Goal: Information Seeking & Learning: Learn about a topic

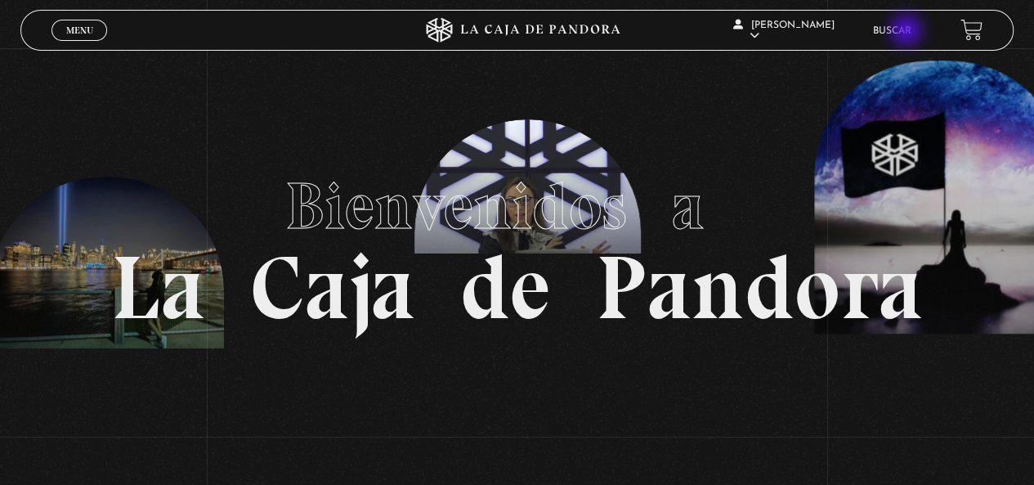
click at [908, 32] on link "Buscar" at bounding box center [892, 31] width 38 height 10
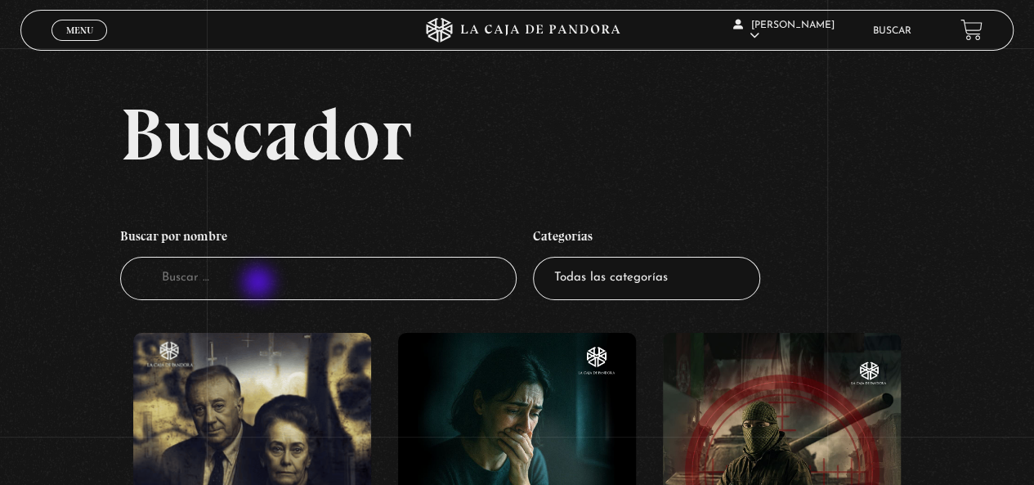
click at [260, 284] on input "Buscador" at bounding box center [318, 278] width 397 height 43
type input "muro de hi"
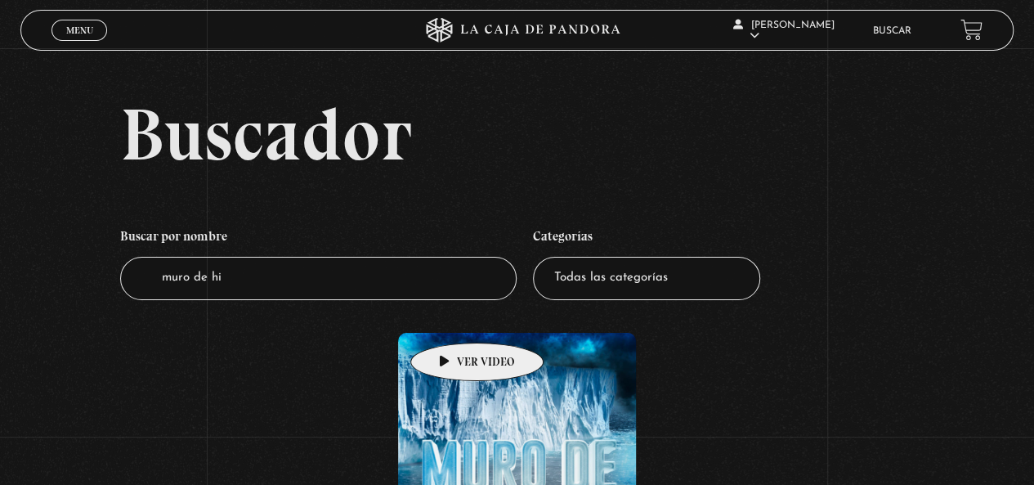
scroll to position [163, 0]
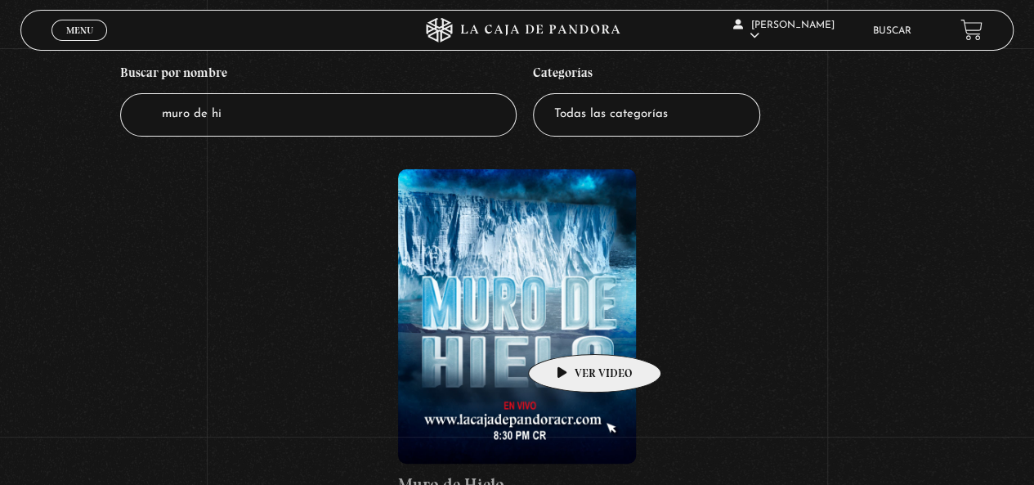
click at [569, 329] on figure at bounding box center [517, 316] width 238 height 294
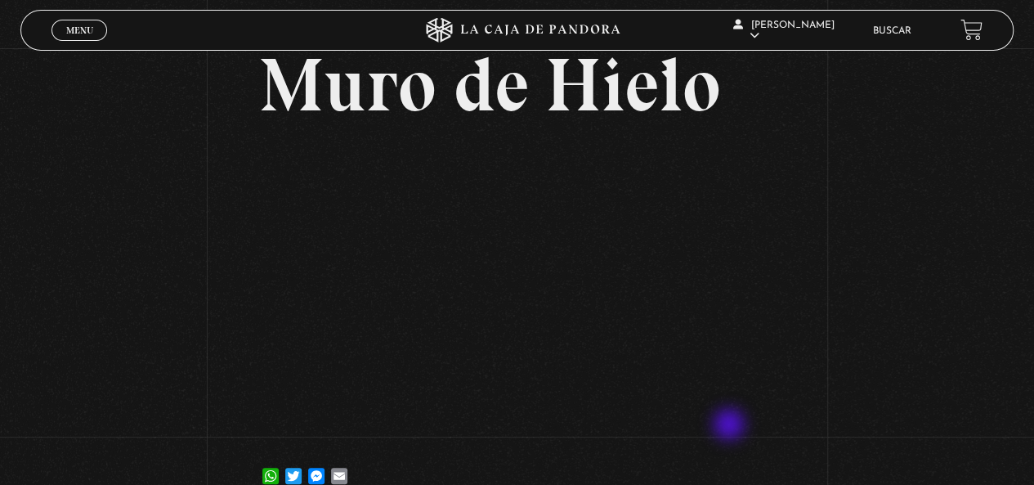
scroll to position [163, 0]
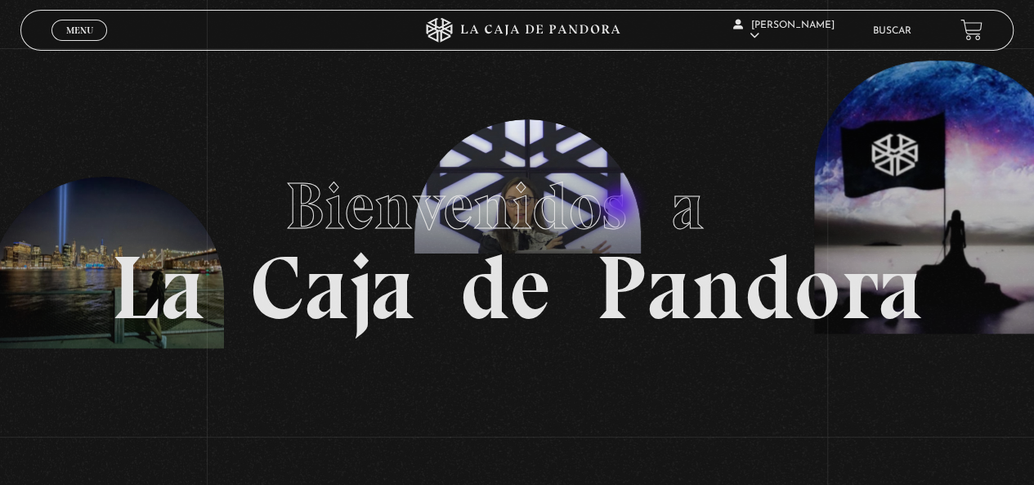
scroll to position [327, 0]
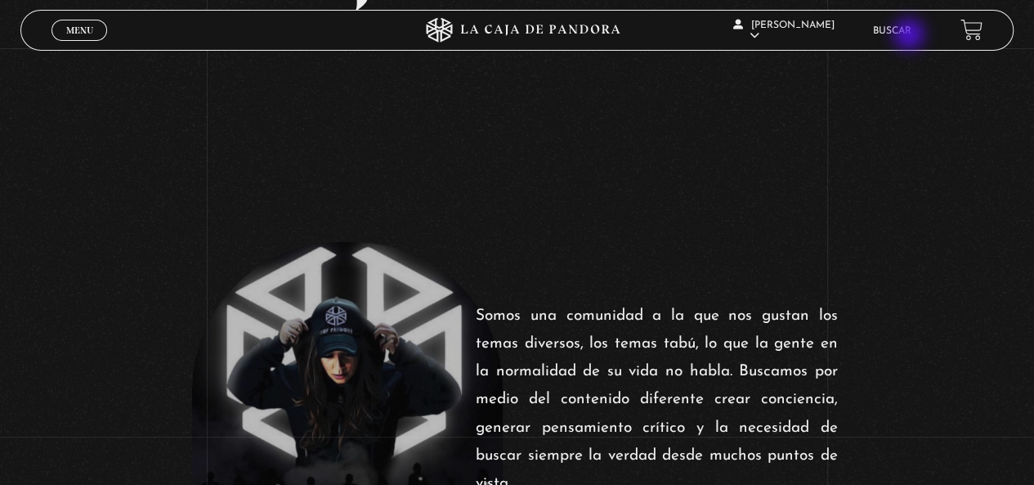
click at [910, 36] on link "Buscar" at bounding box center [892, 31] width 38 height 10
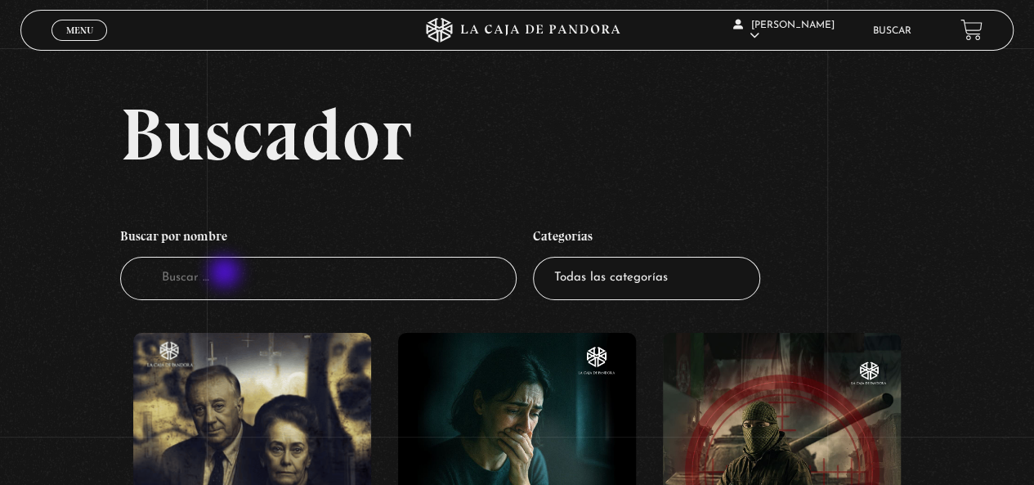
click at [226, 274] on input "Buscador" at bounding box center [318, 278] width 397 height 43
type input "hielo"
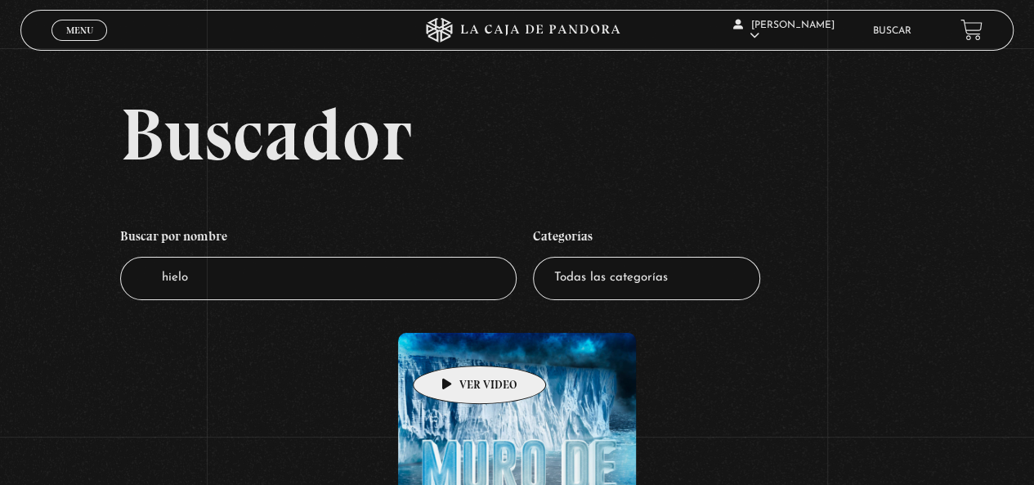
scroll to position [245, 0]
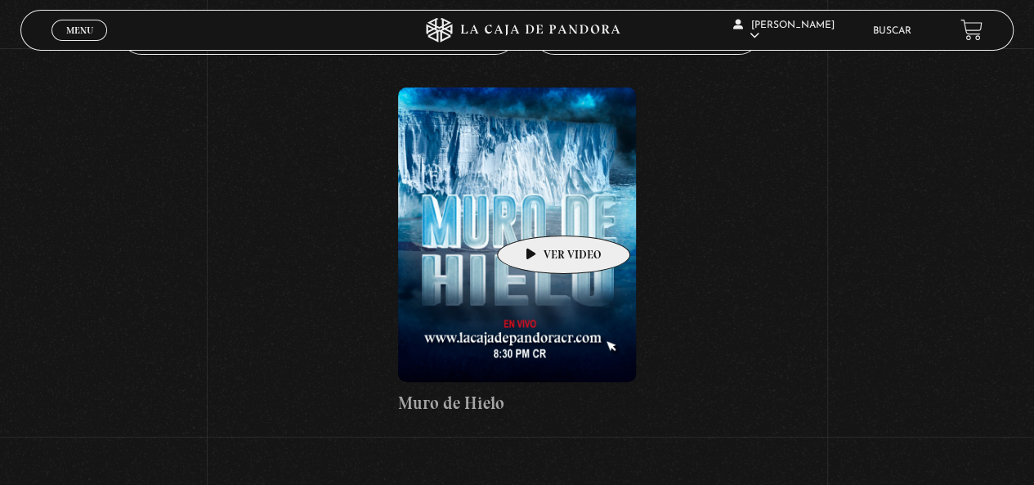
click at [538, 211] on figure at bounding box center [517, 234] width 238 height 294
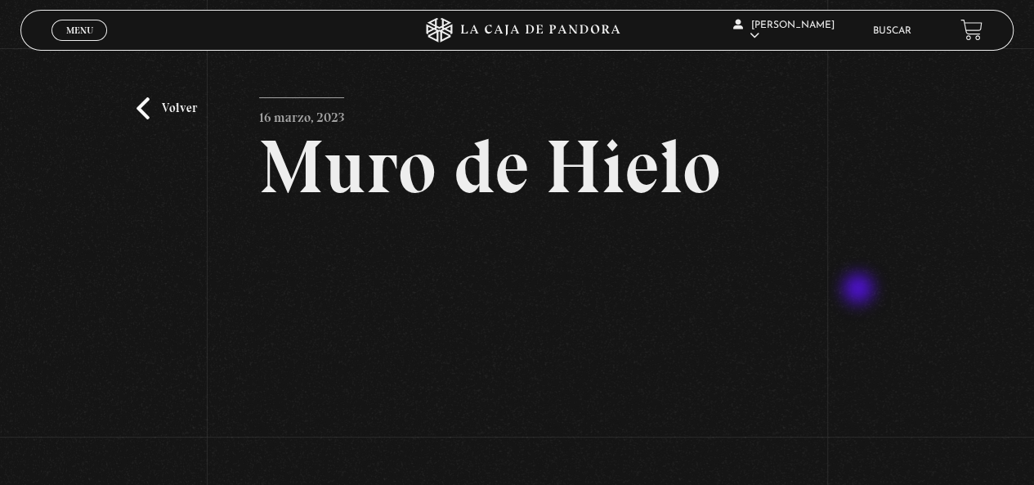
click at [860, 290] on div "Volver 16 marzo, 2023 Muro de Hielo WhatsApp Twitter Messenger Email" at bounding box center [517, 321] width 1034 height 546
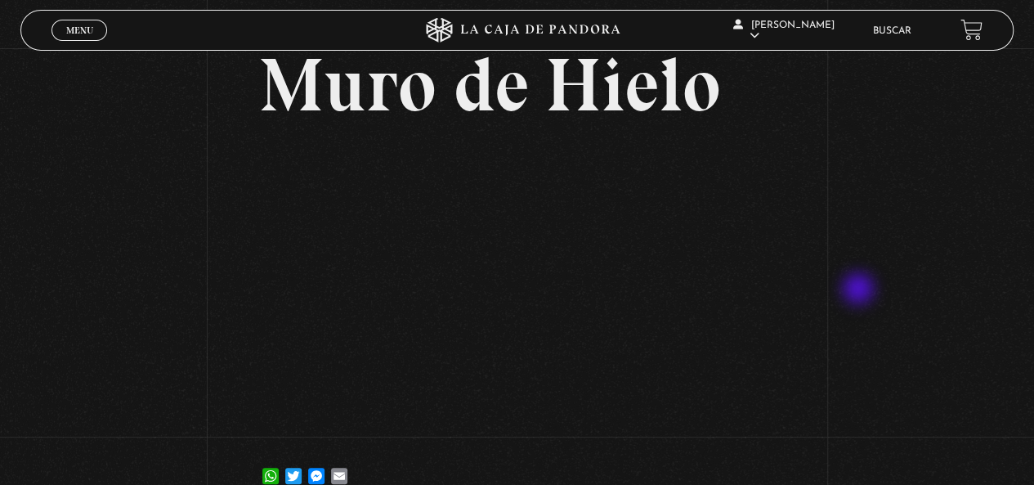
scroll to position [245, 0]
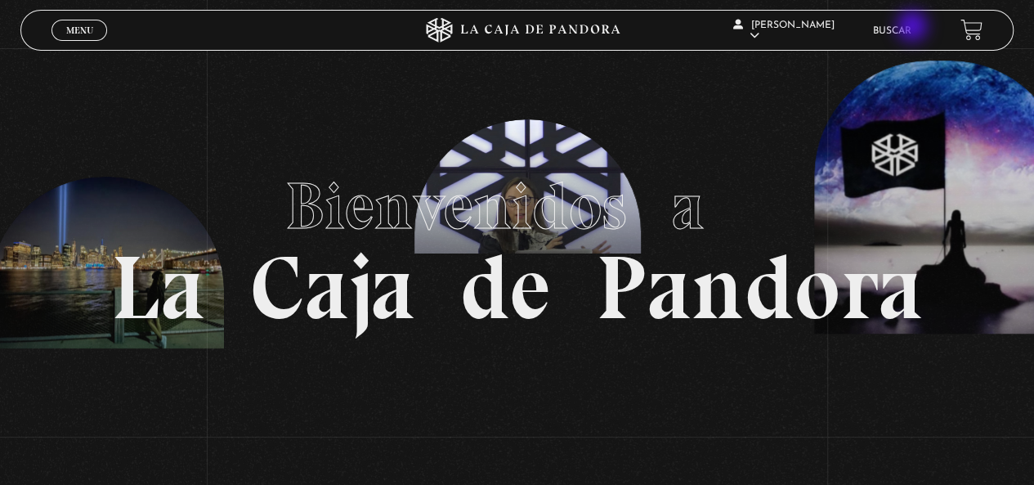
click at [911, 28] on link "Buscar" at bounding box center [892, 31] width 38 height 10
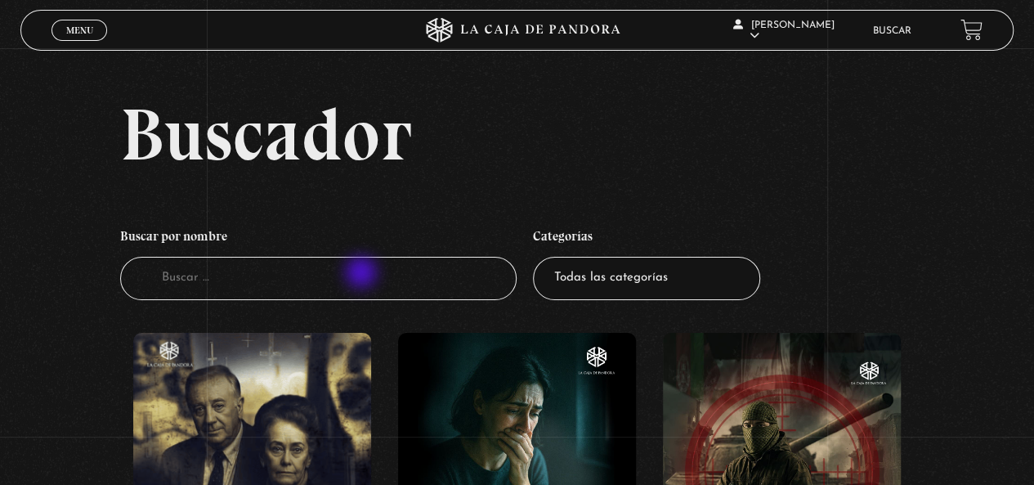
click at [363, 275] on input "Buscador" at bounding box center [318, 278] width 397 height 43
type input "hielo"
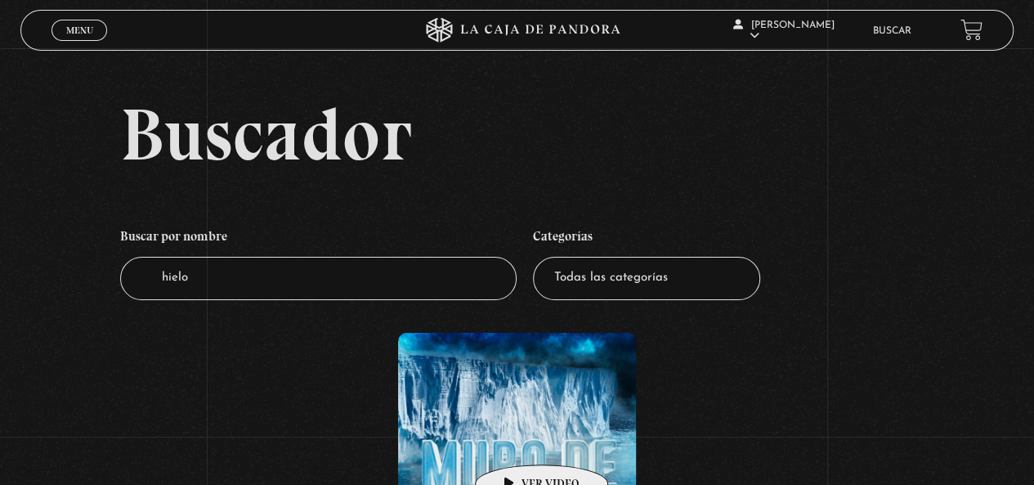
click at [512, 440] on figure at bounding box center [517, 480] width 238 height 294
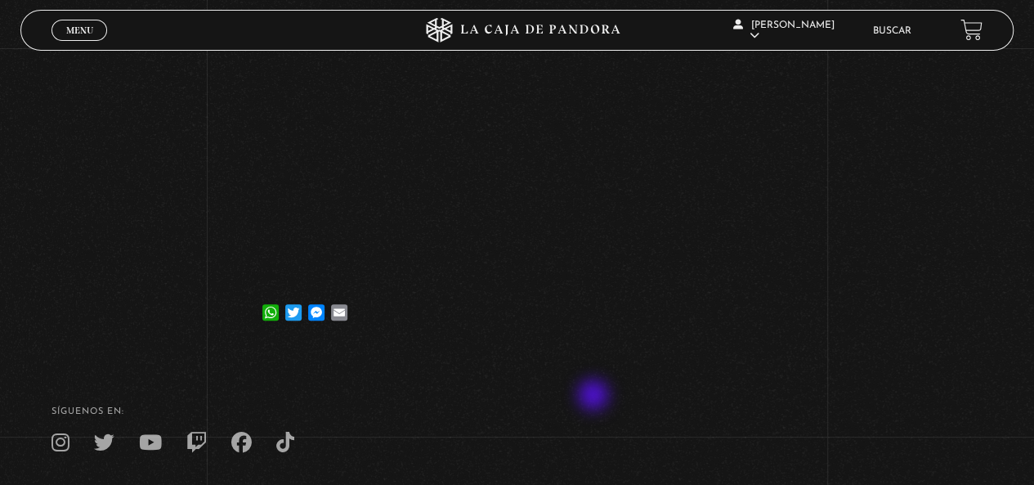
scroll to position [163, 0]
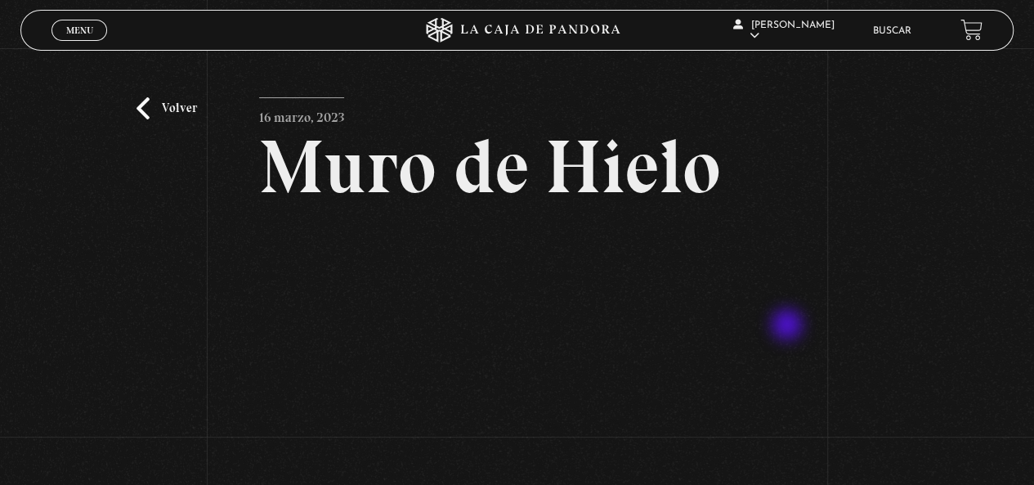
scroll to position [82, 0]
